Goal: Find specific page/section: Find specific page/section

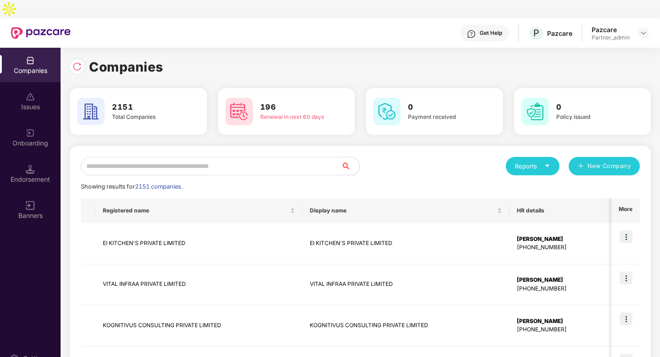
click at [130, 157] on input "text" at bounding box center [211, 166] width 260 height 18
type input "*"
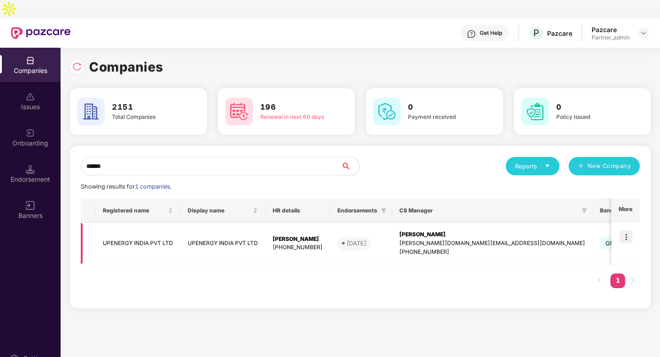
type input "******"
click at [126, 223] on td "UPENERGY INDIA PVT LTD" at bounding box center [138, 243] width 85 height 41
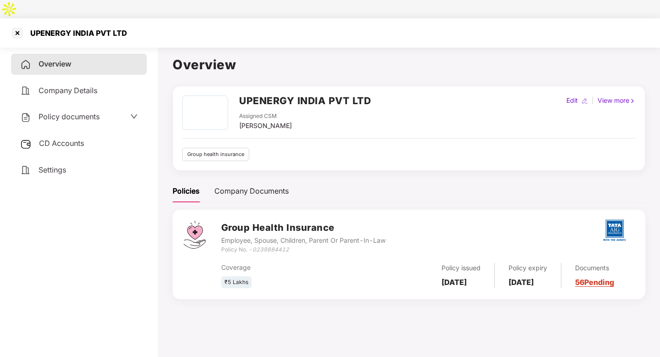
click at [606, 96] on div "View more" at bounding box center [617, 101] width 42 height 10
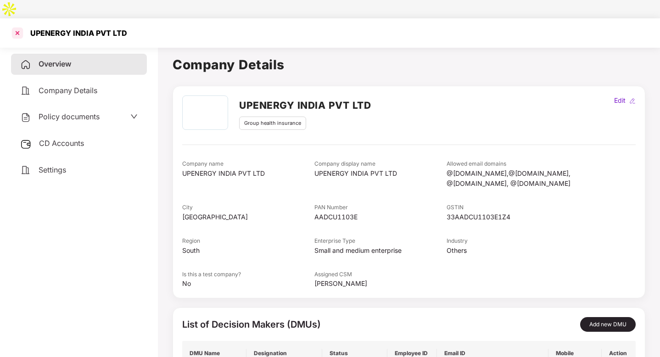
click at [17, 26] on div at bounding box center [17, 33] width 15 height 15
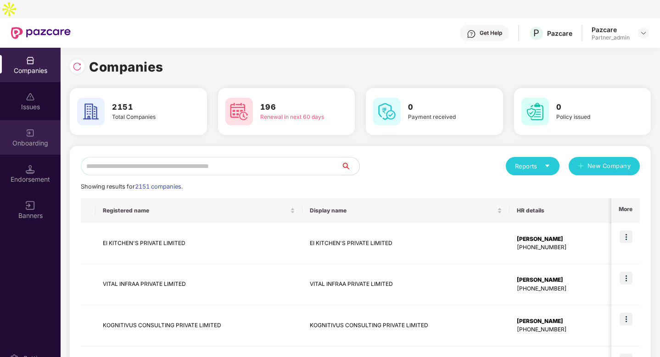
click at [35, 139] on div "Onboarding" at bounding box center [30, 143] width 61 height 9
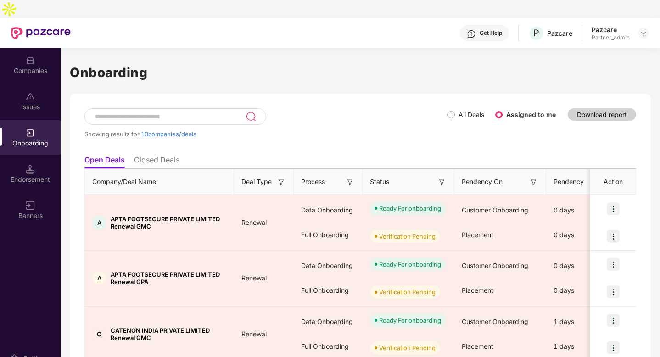
click at [138, 113] on input at bounding box center [170, 117] width 152 height 8
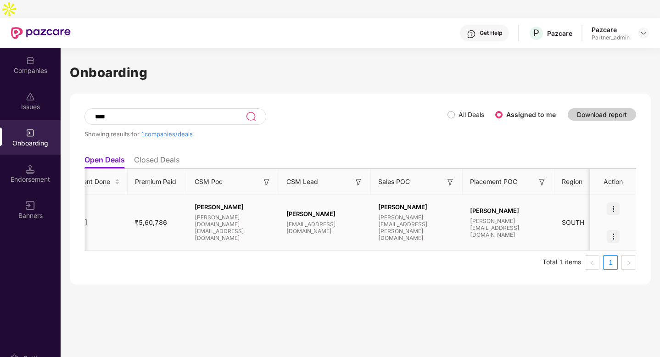
scroll to position [0, 653]
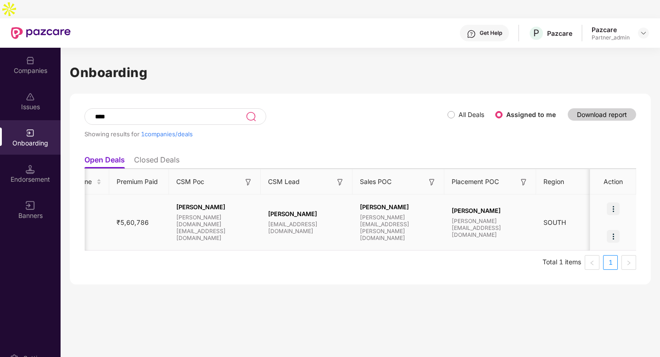
type input "****"
click at [615, 203] on img at bounding box center [613, 209] width 13 height 13
click at [628, 223] on div at bounding box center [614, 237] width 46 height 28
click at [614, 230] on img at bounding box center [613, 236] width 13 height 13
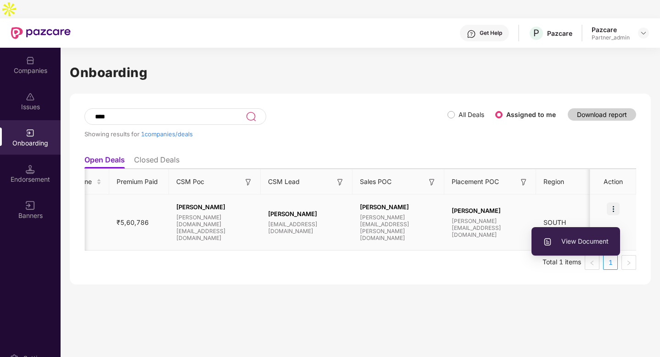
click at [390, 203] on span "[PERSON_NAME]" at bounding box center [398, 206] width 77 height 7
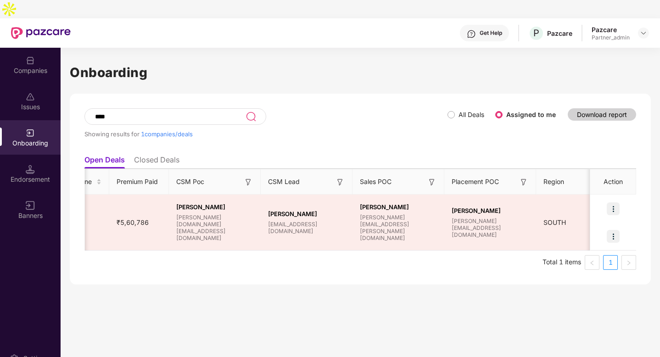
click at [431, 178] on img at bounding box center [432, 182] width 9 height 9
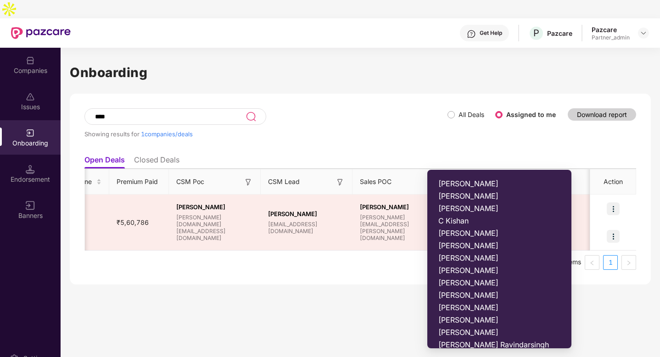
click at [457, 245] on span "[PERSON_NAME]" at bounding box center [500, 245] width 122 height 9
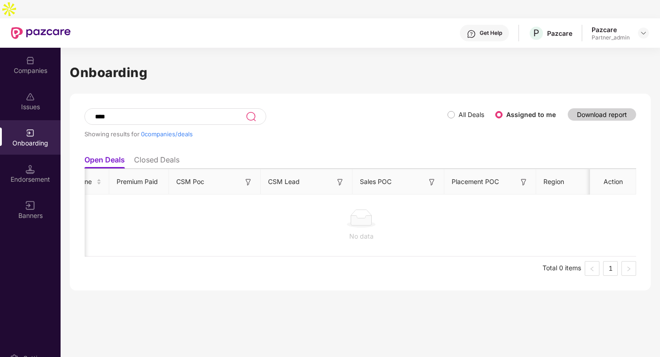
click at [432, 178] on img at bounding box center [432, 182] width 9 height 9
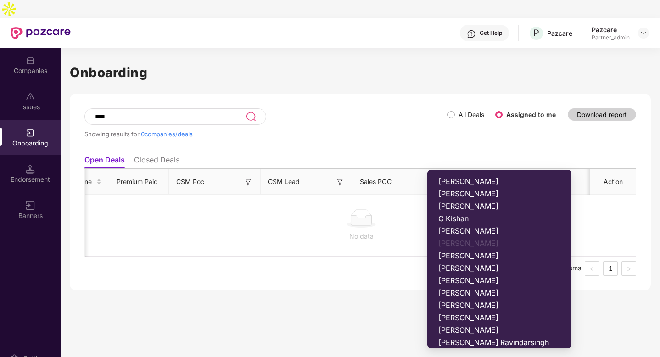
scroll to position [0, 0]
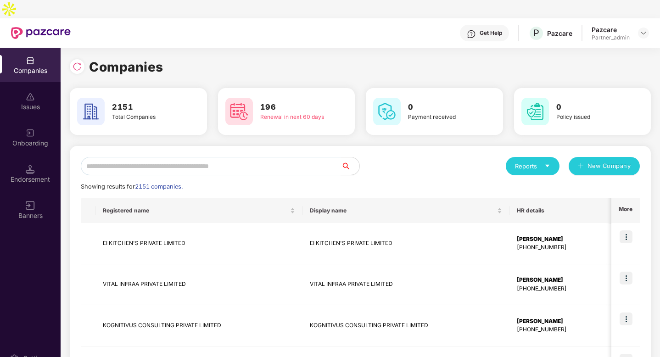
click at [149, 157] on input "text" at bounding box center [211, 166] width 260 height 18
click at [39, 139] on div "Onboarding" at bounding box center [30, 143] width 61 height 9
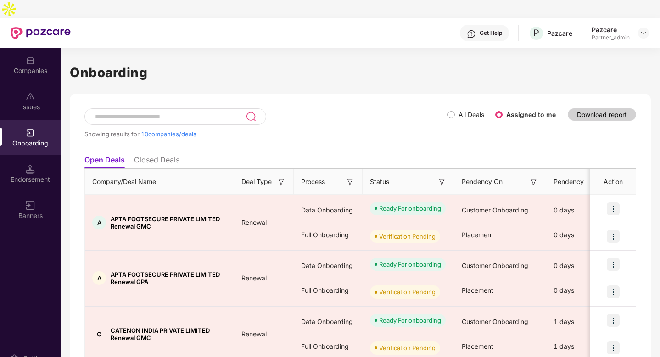
click at [143, 113] on input at bounding box center [170, 117] width 152 height 8
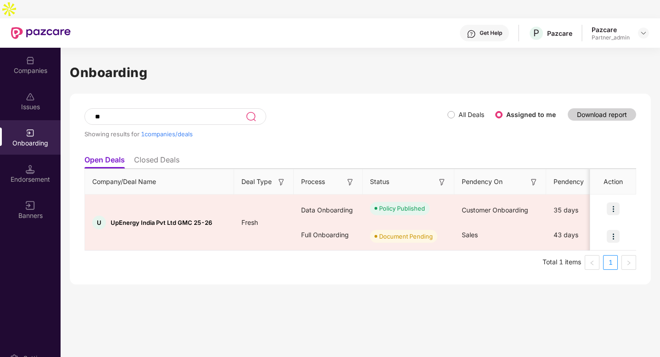
type input "**"
